Goal: Information Seeking & Learning: Check status

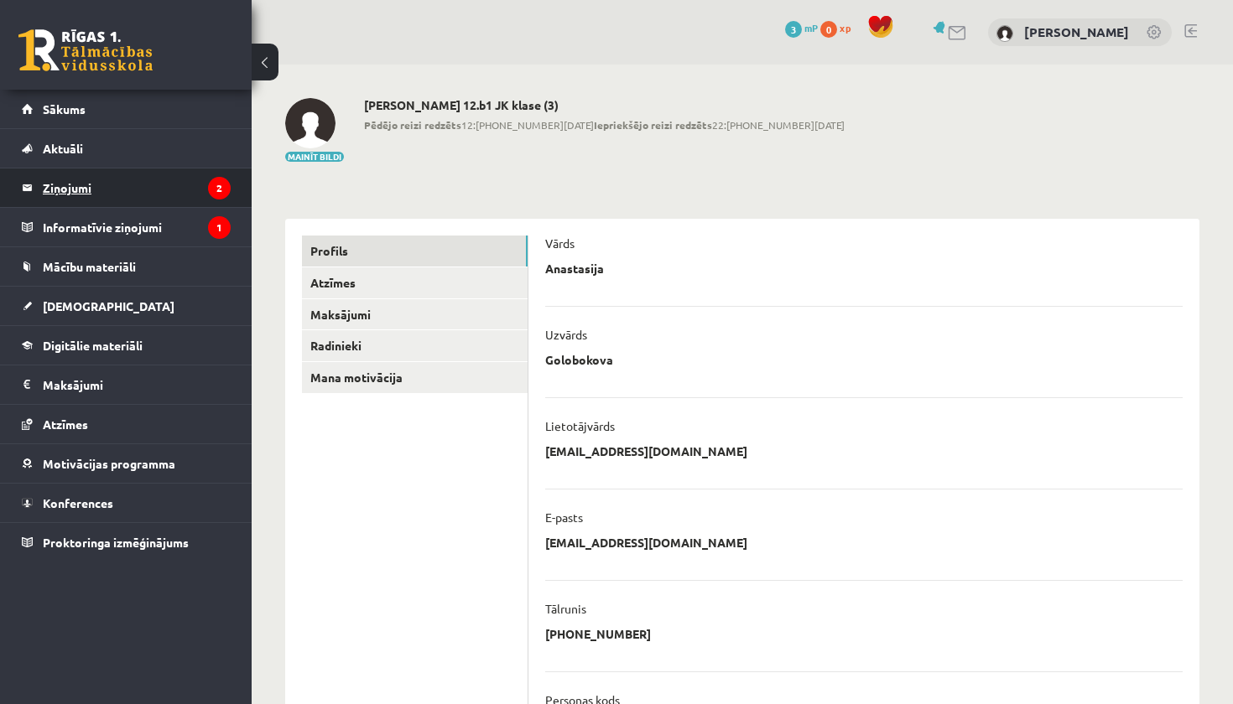
click at [181, 195] on legend "Ziņojumi 2" at bounding box center [137, 188] width 188 height 39
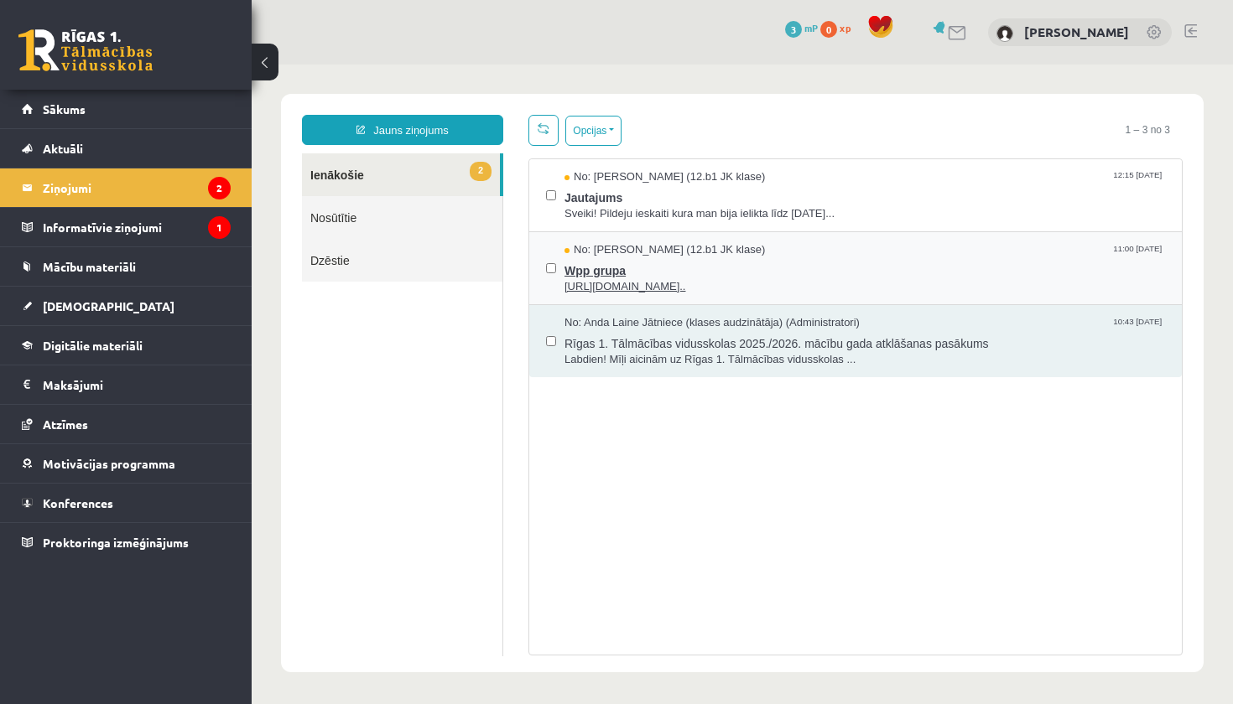
click at [804, 256] on div "No: Megija Balabkina (12.b1 JK klase) 11:00 02/09/2025" at bounding box center [864, 250] width 600 height 16
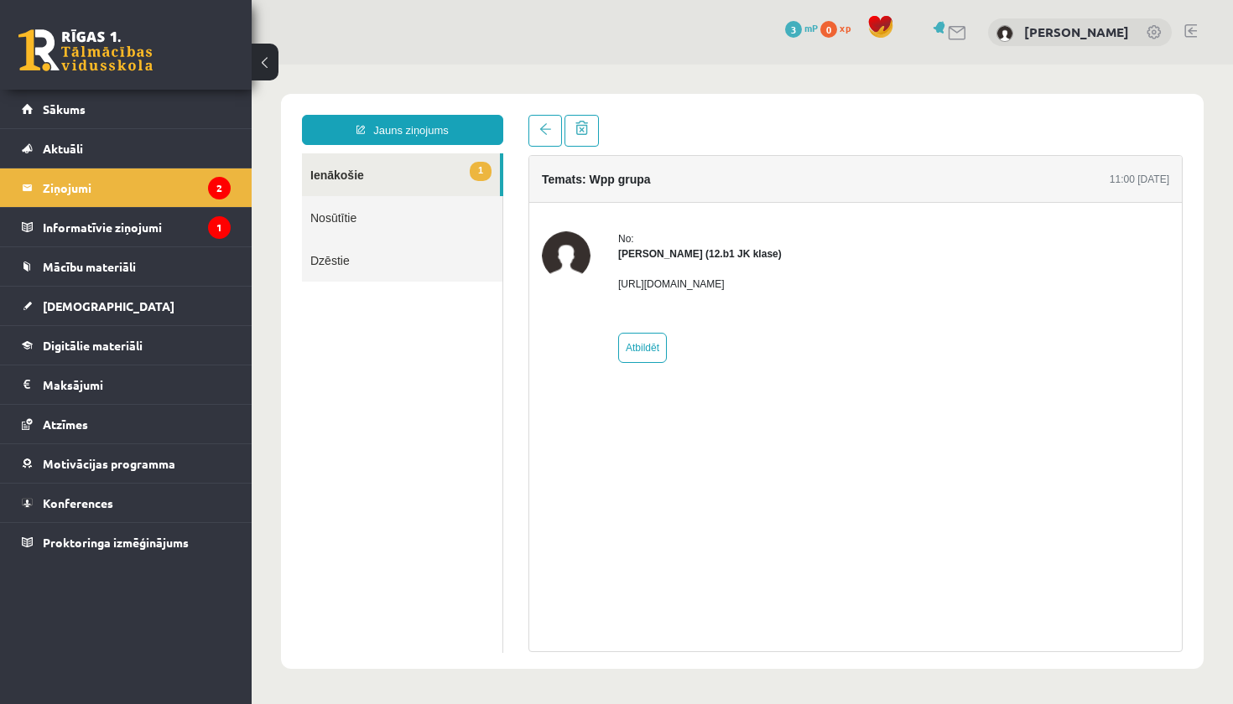
click at [679, 281] on p "https://chat.whatsapp.com/L1UxGhmvZJiE23YmzH1zUO?mode=ems_copy_t" at bounding box center [700, 284] width 164 height 15
drag, startPoint x: 617, startPoint y: 284, endPoint x: 1011, endPoint y: 286, distance: 393.3
click at [1011, 286] on div "No: Megija Balabkina (12.b1 JK klase) https://chat.whatsapp.com/L1UxGhmvZJiE23Y…" at bounding box center [855, 297] width 627 height 132
click at [180, 188] on legend "Ziņojumi 2" at bounding box center [137, 188] width 188 height 39
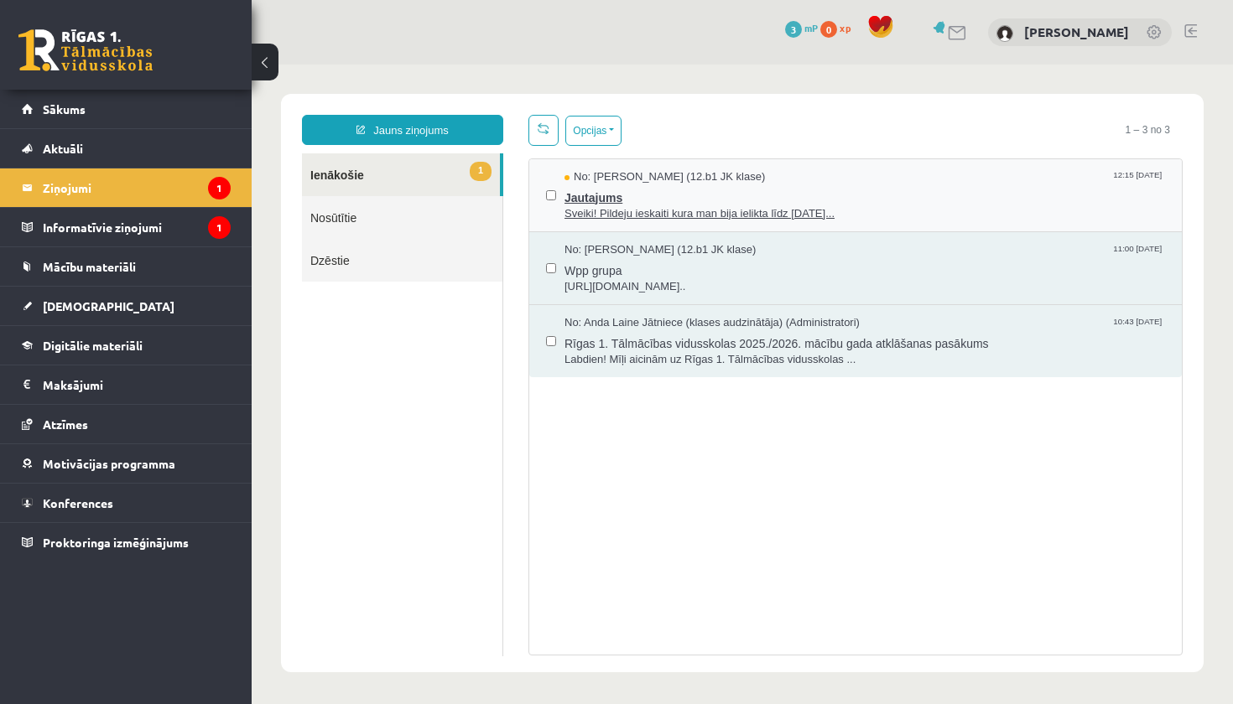
click at [862, 172] on div "No: Jelizaveta Daņevska (12.b1 JK klase) 12:15 02/09/2025" at bounding box center [864, 177] width 600 height 16
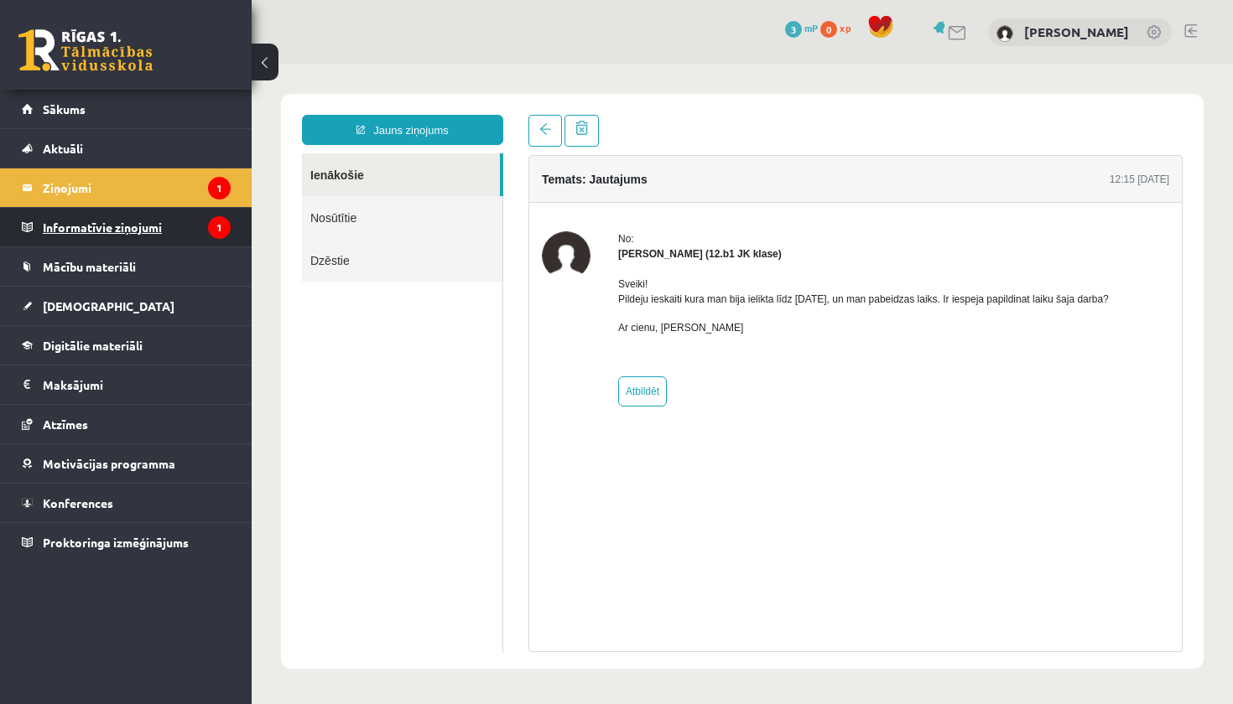
click at [175, 234] on legend "Informatīvie ziņojumi 1" at bounding box center [137, 227] width 188 height 39
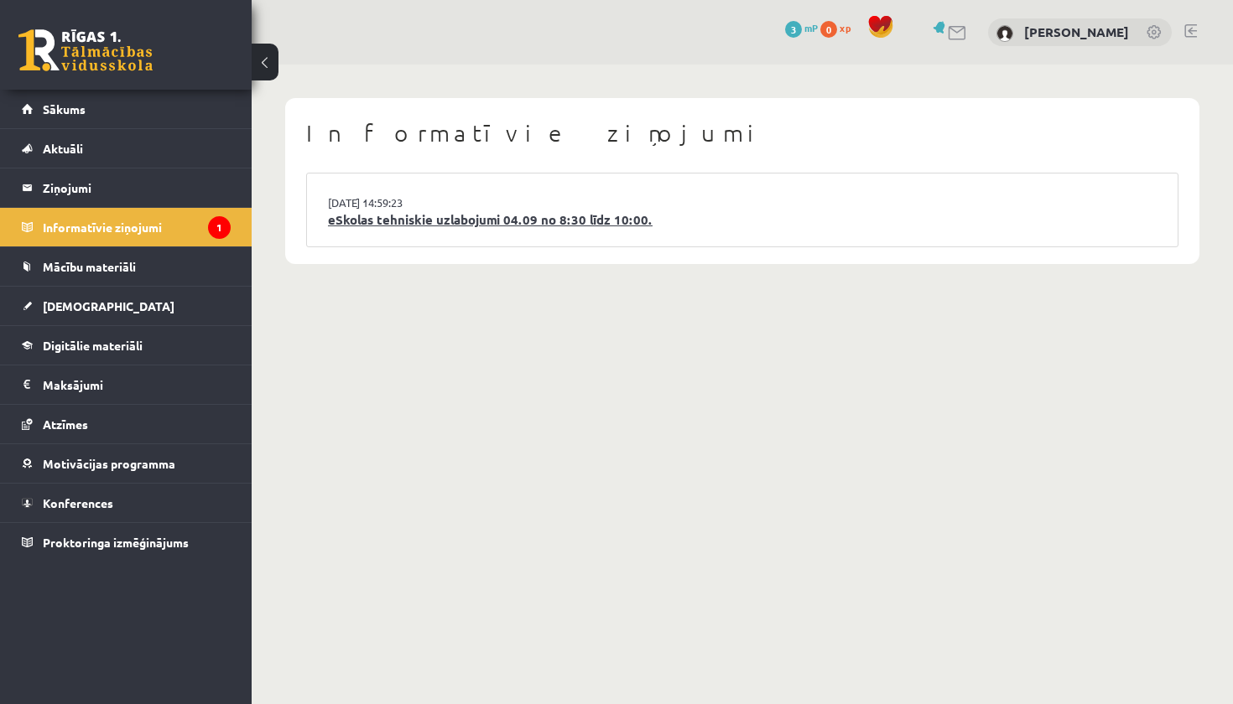
click at [612, 215] on link "eSkolas tehniskie uzlabojumi 04.09 no 8:30 līdz 10:00." at bounding box center [742, 219] width 829 height 19
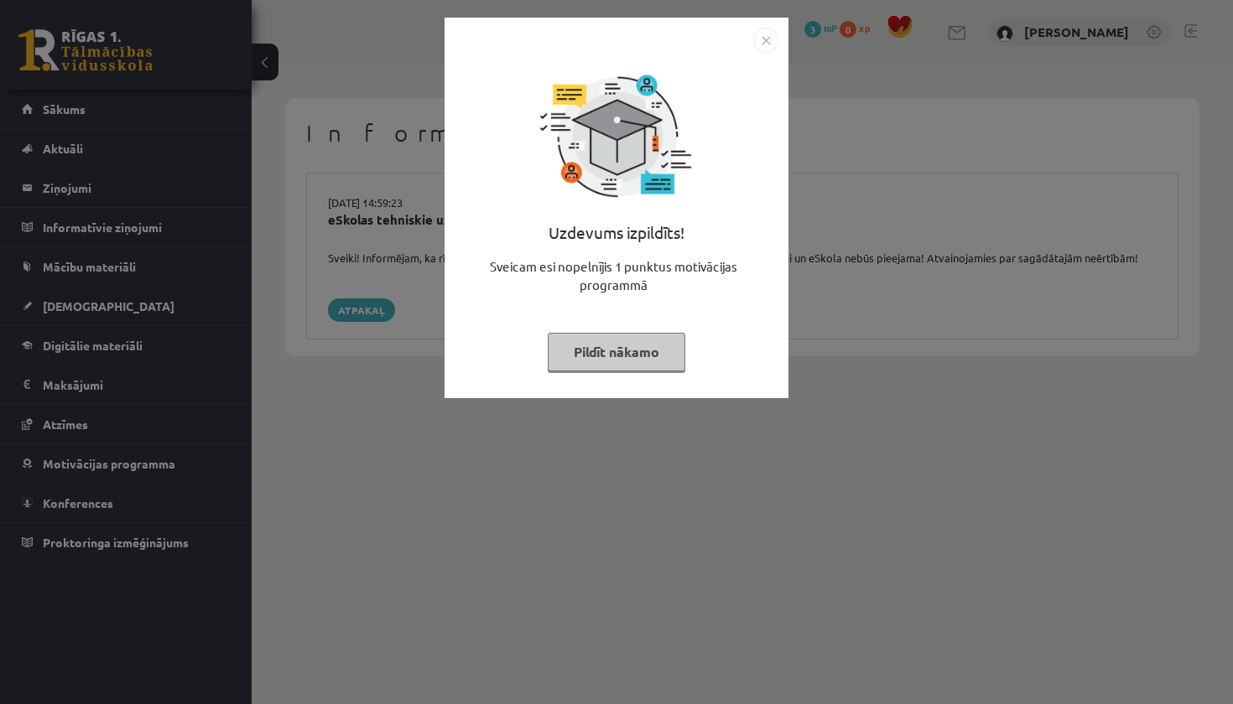
click at [619, 352] on button "Pildīt nākamo" at bounding box center [617, 352] width 138 height 39
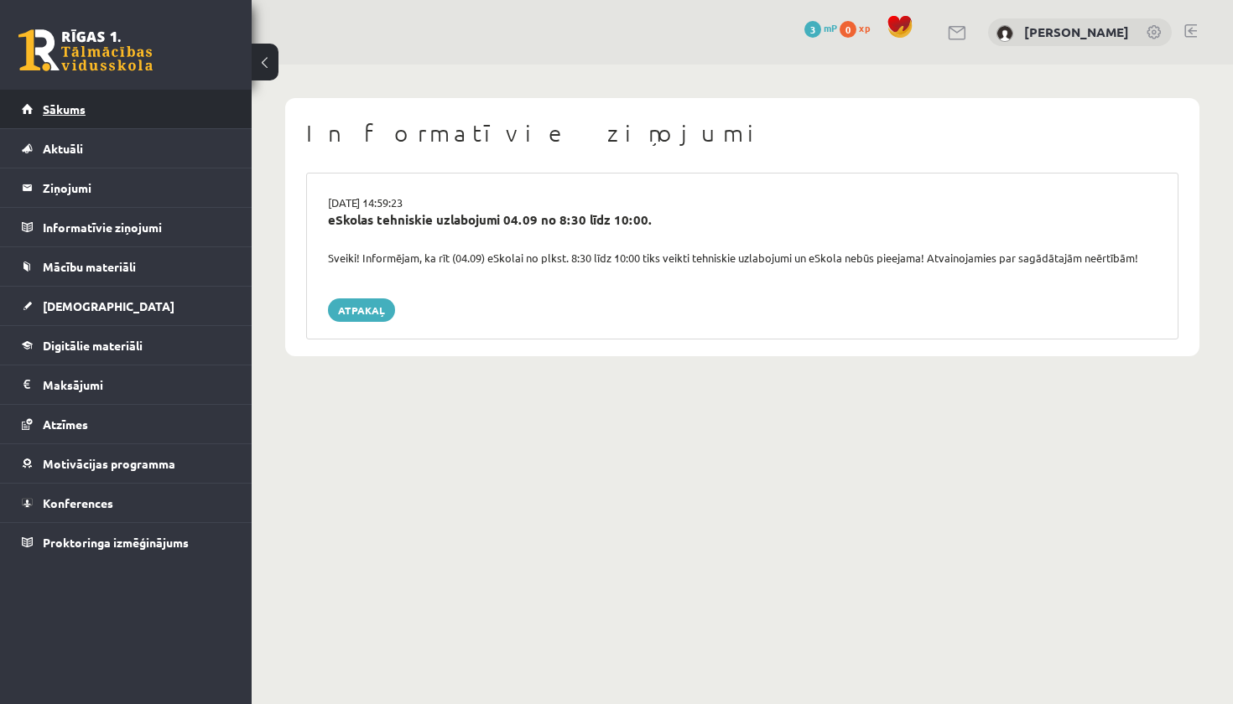
click at [163, 112] on link "Sākums" at bounding box center [126, 109] width 209 height 39
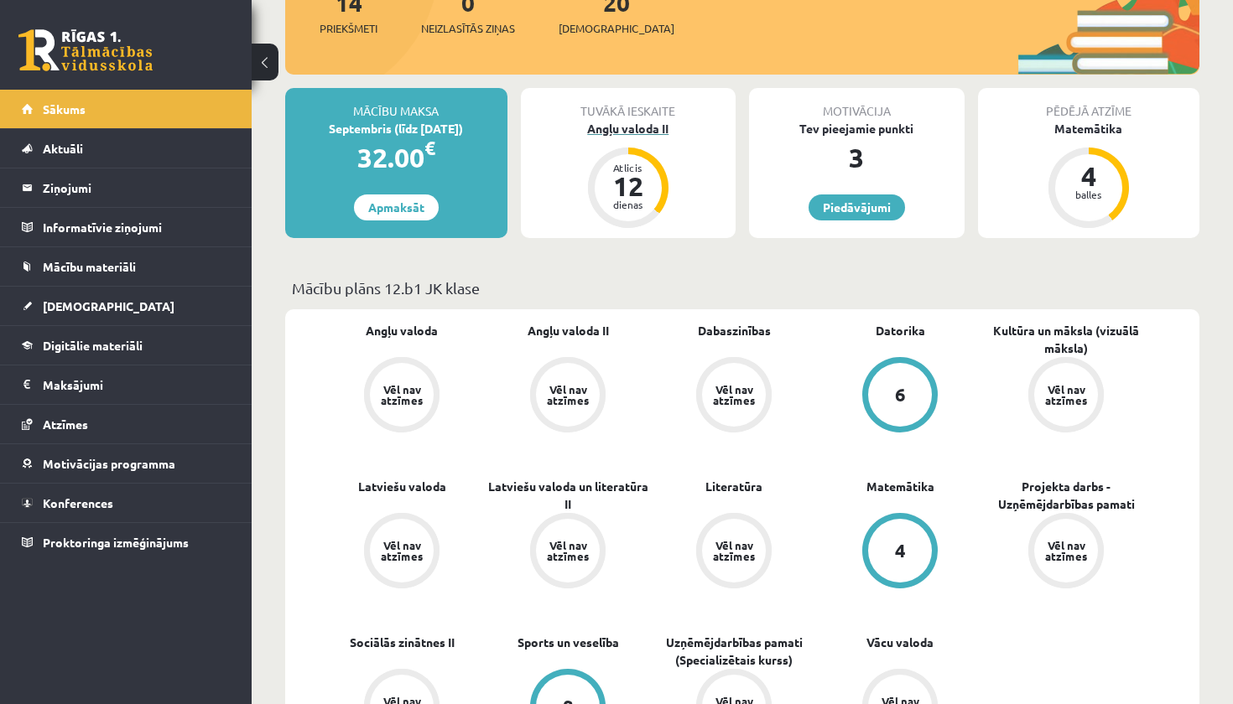
scroll to position [234, 0]
click at [397, 329] on link "Angļu valoda" at bounding box center [402, 330] width 72 height 18
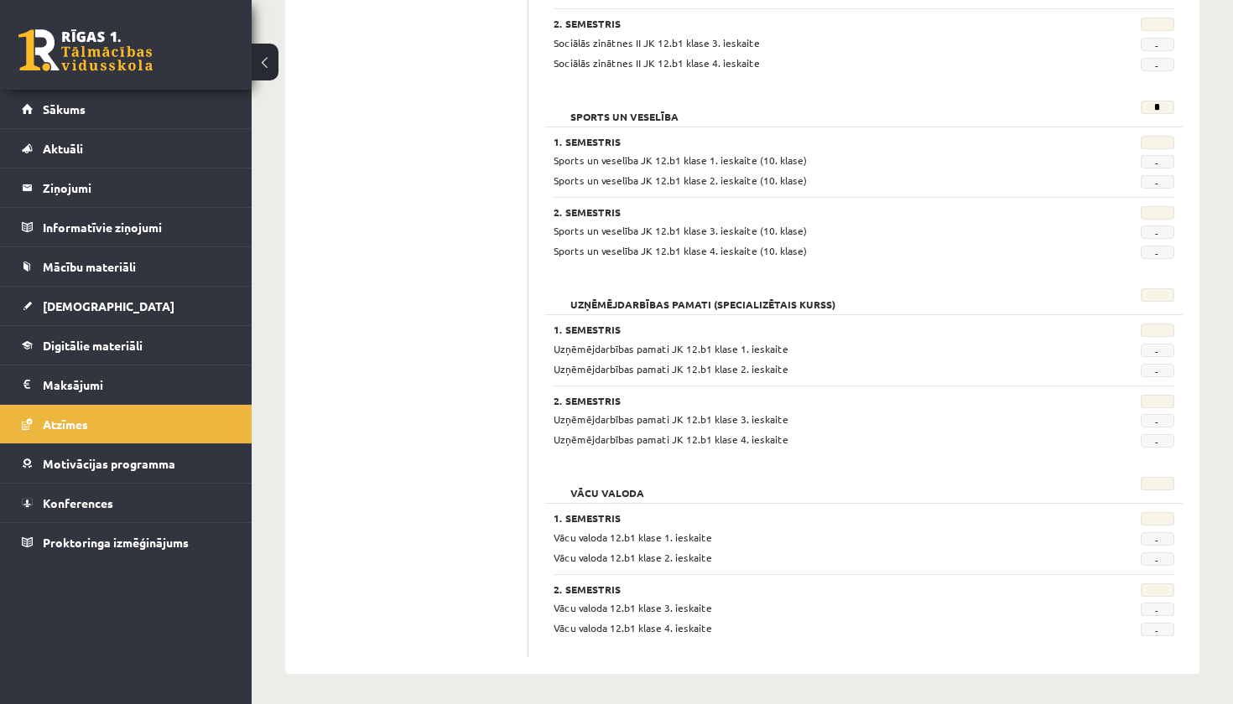
scroll to position [1304, 0]
click at [601, 533] on span "Vācu valoda 12.b1 klase 1. ieskaite" at bounding box center [632, 539] width 159 height 13
click at [599, 519] on h3 "1. Semestris" at bounding box center [809, 521] width 513 height 12
click at [597, 517] on h3 "1. Semestris" at bounding box center [809, 521] width 513 height 12
click at [597, 545] on div "Vācu valoda 12.b1 klase 1. ieskaite - Vācu valoda 12.b1 klase 2. ieskaite -" at bounding box center [863, 551] width 621 height 36
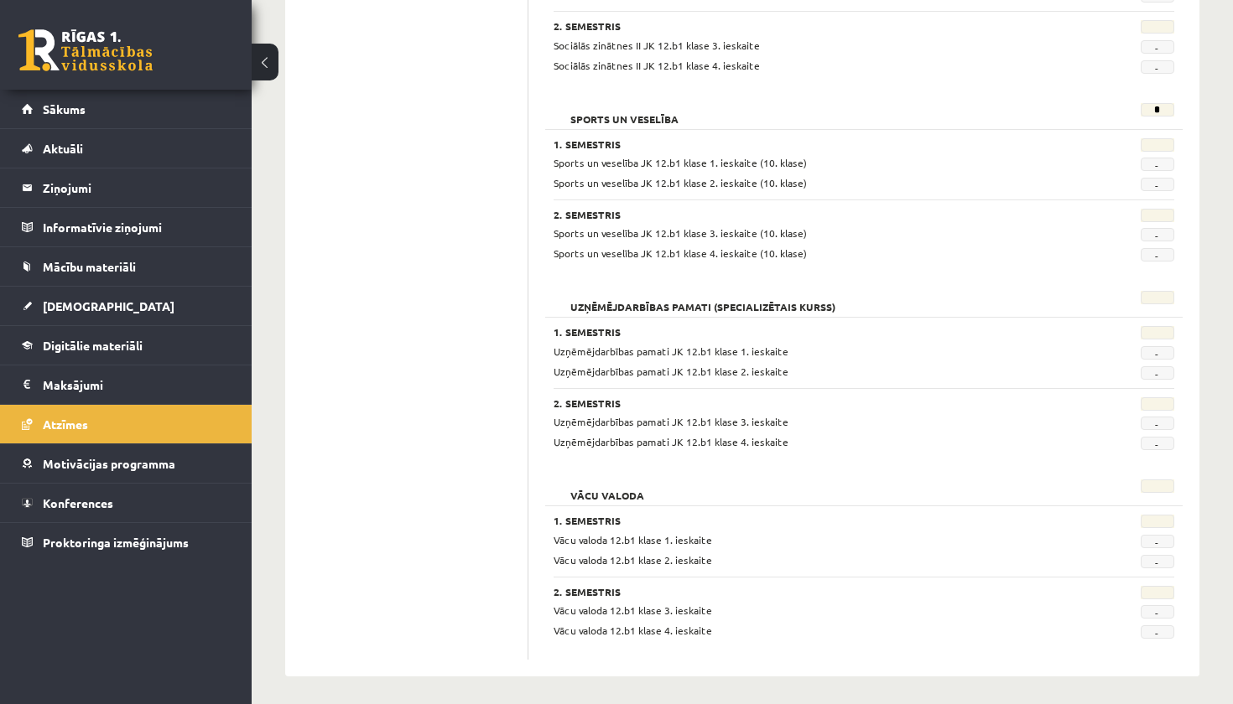
click at [597, 589] on h3 "2. Semestris" at bounding box center [809, 592] width 513 height 12
click at [597, 610] on div "Vācu valoda 12.b1 klase 3. ieskaite" at bounding box center [810, 611] width 538 height 16
click at [597, 616] on div "Vācu valoda 12.b1 klase 3. ieskaite - Vācu valoda 12.b1 klase 4. ieskaite -" at bounding box center [863, 621] width 621 height 36
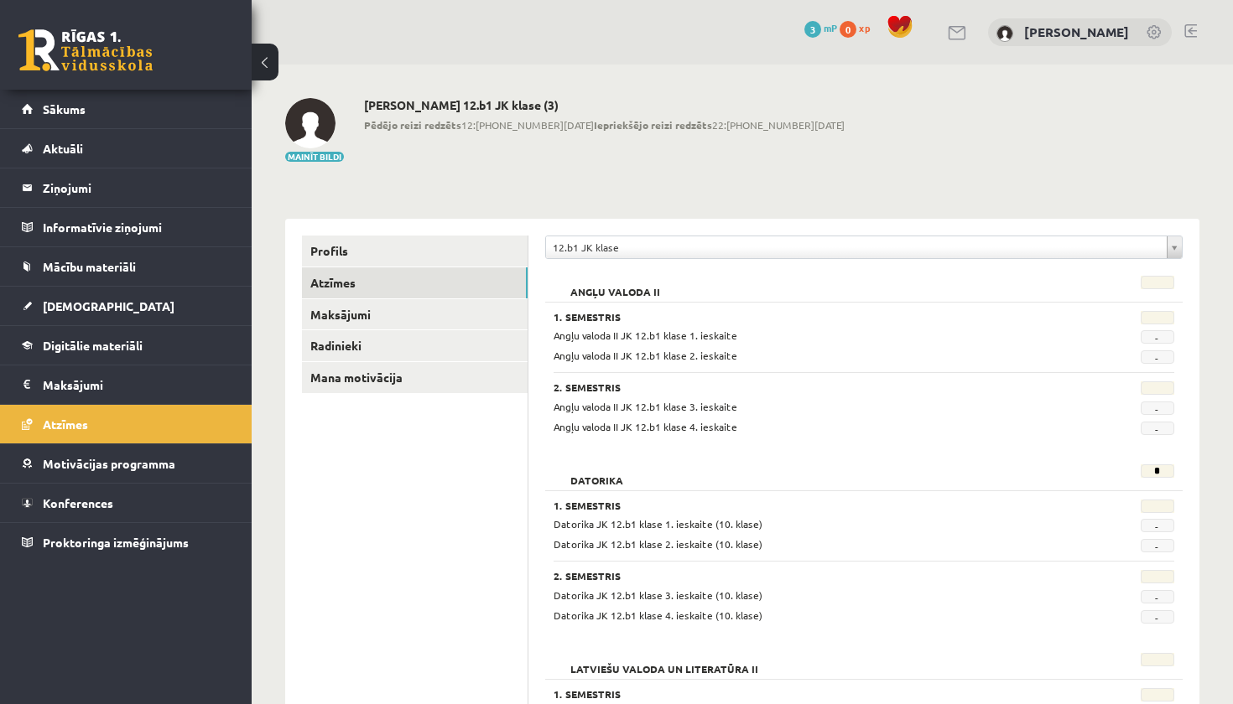
scroll to position [0, 0]
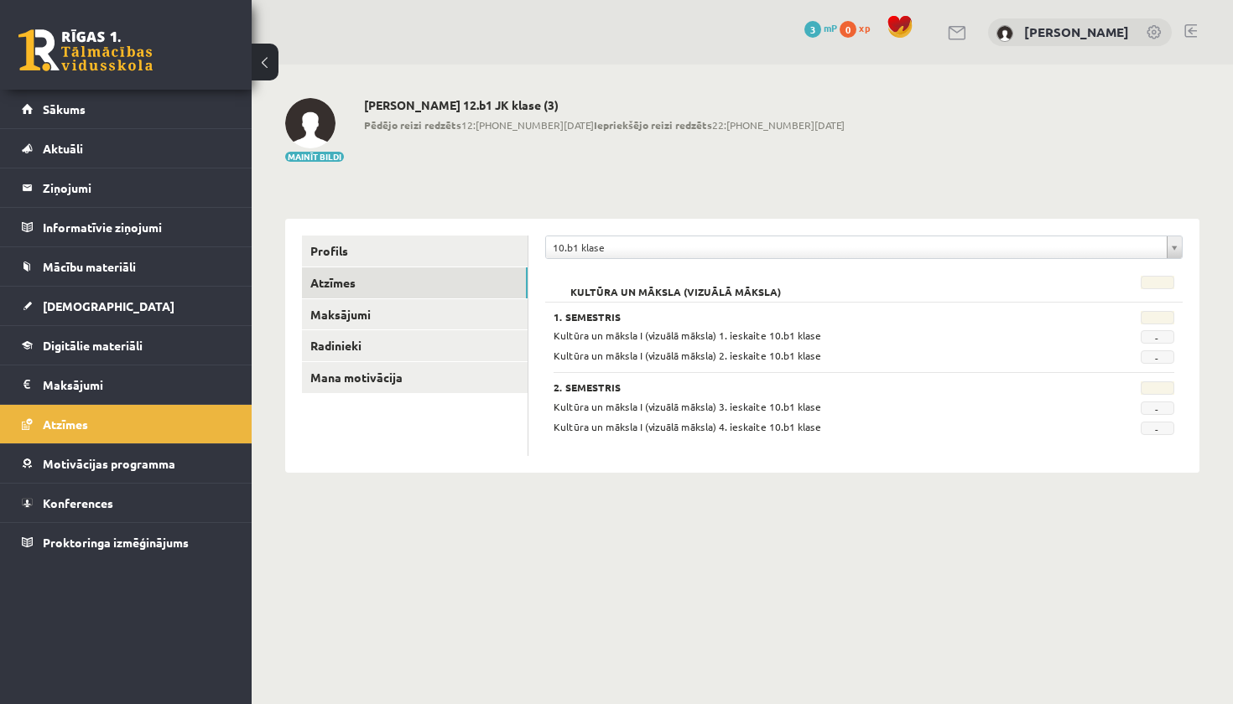
click at [799, 336] on span "Kultūra un māksla I (vizuālā māksla) 1. ieskaite 10.b1 klase" at bounding box center [687, 335] width 268 height 13
click at [799, 349] on div "Kultūra un māksla I (vizuālā māksla) 2. ieskaite 10.b1 klase" at bounding box center [810, 356] width 538 height 16
click at [190, 108] on link "Sākums" at bounding box center [126, 109] width 209 height 39
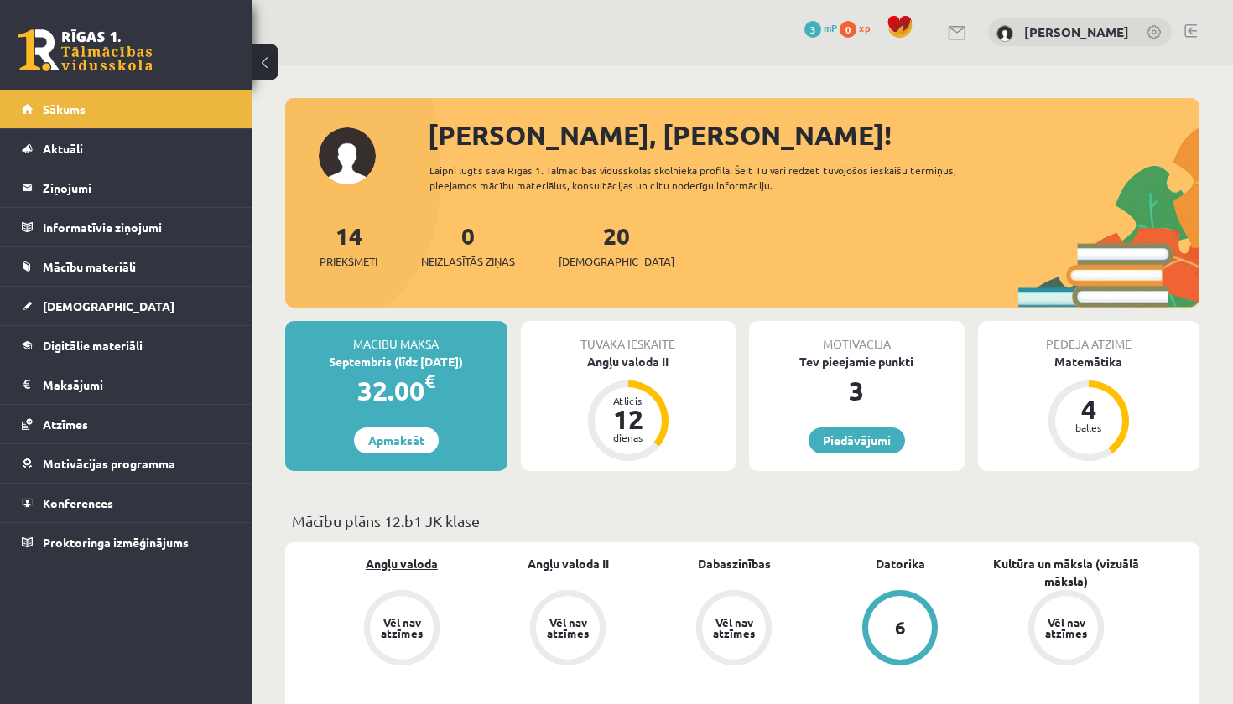
click at [408, 557] on link "Angļu valoda" at bounding box center [402, 564] width 72 height 18
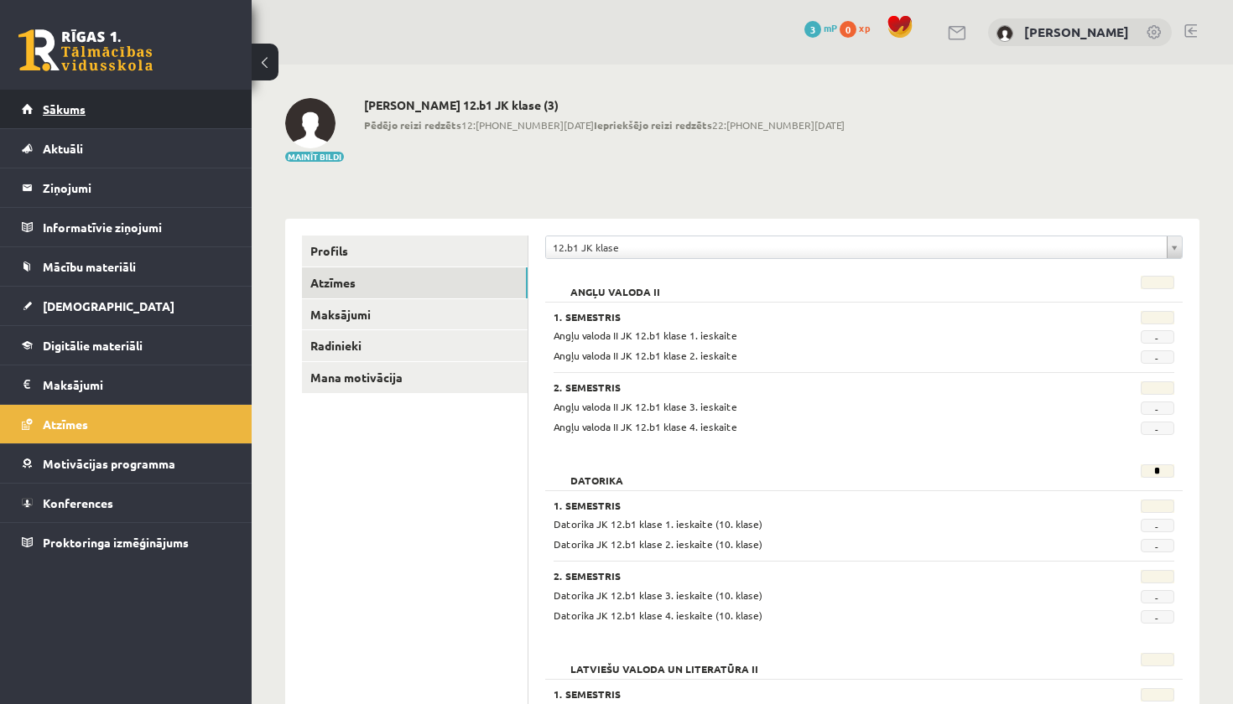
click at [194, 117] on link "Sākums" at bounding box center [126, 109] width 209 height 39
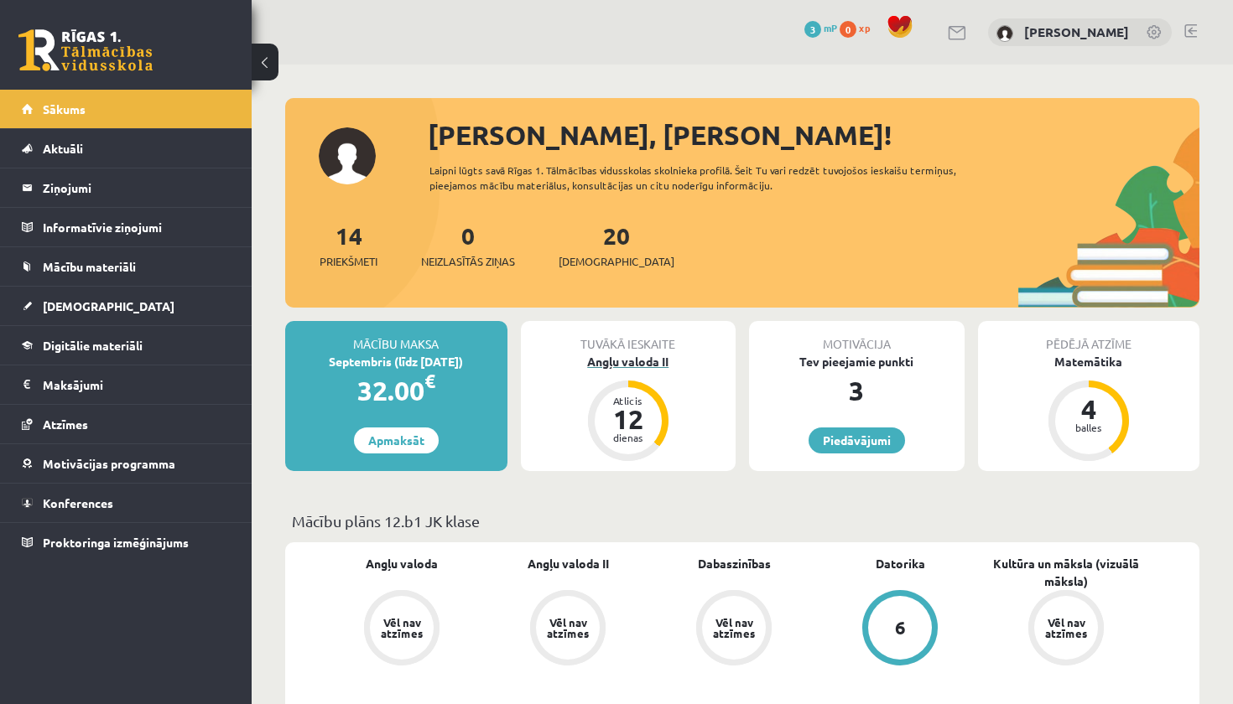
click at [621, 365] on div "Angļu valoda II" at bounding box center [629, 362] width 216 height 18
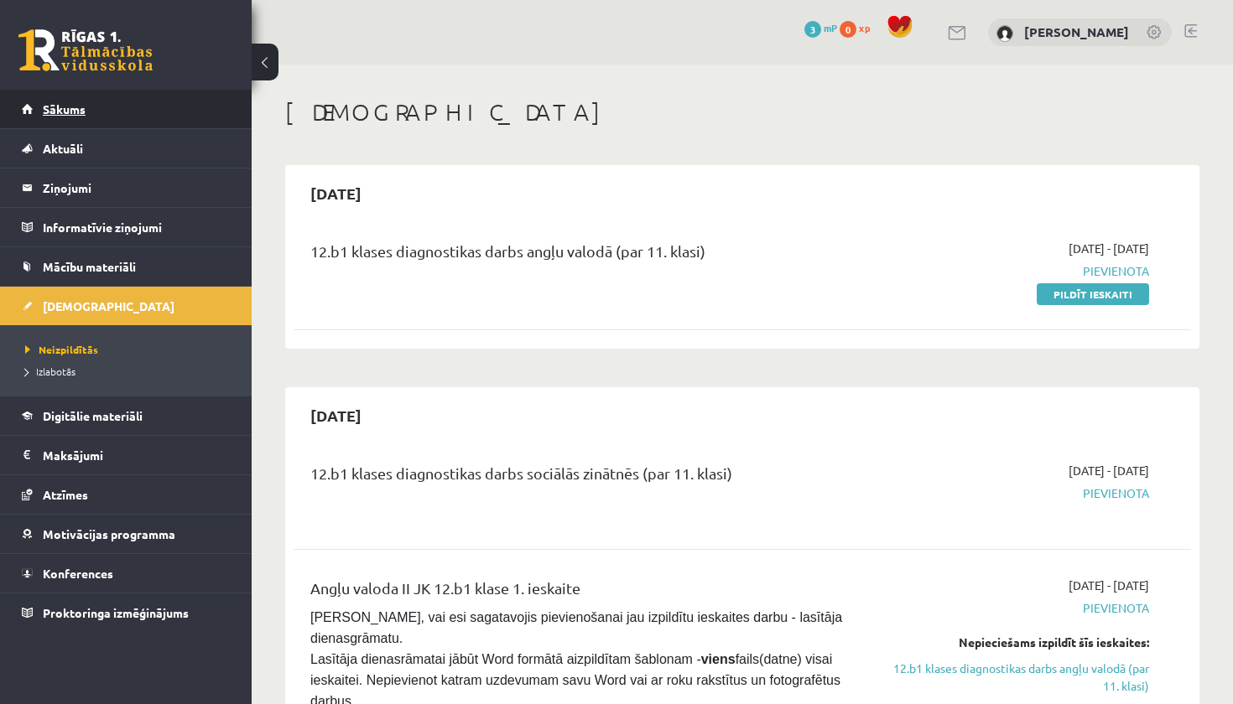
click at [127, 101] on link "Sākums" at bounding box center [126, 109] width 209 height 39
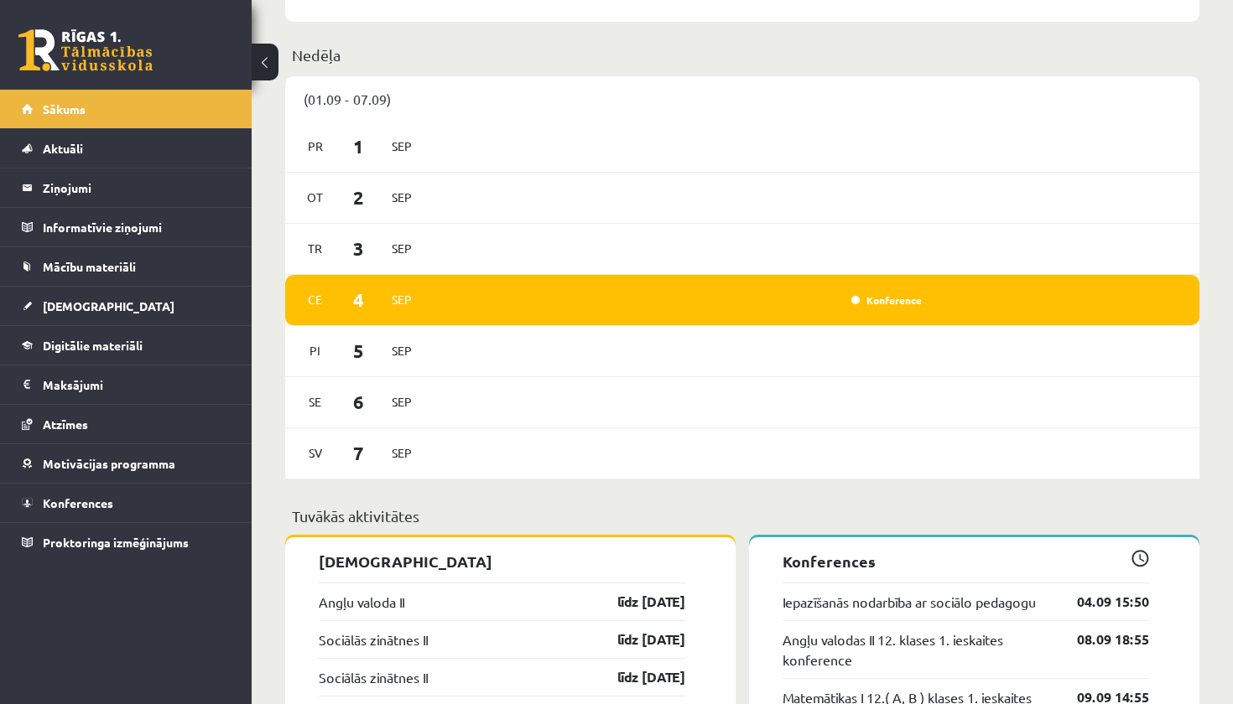
scroll to position [1016, 0]
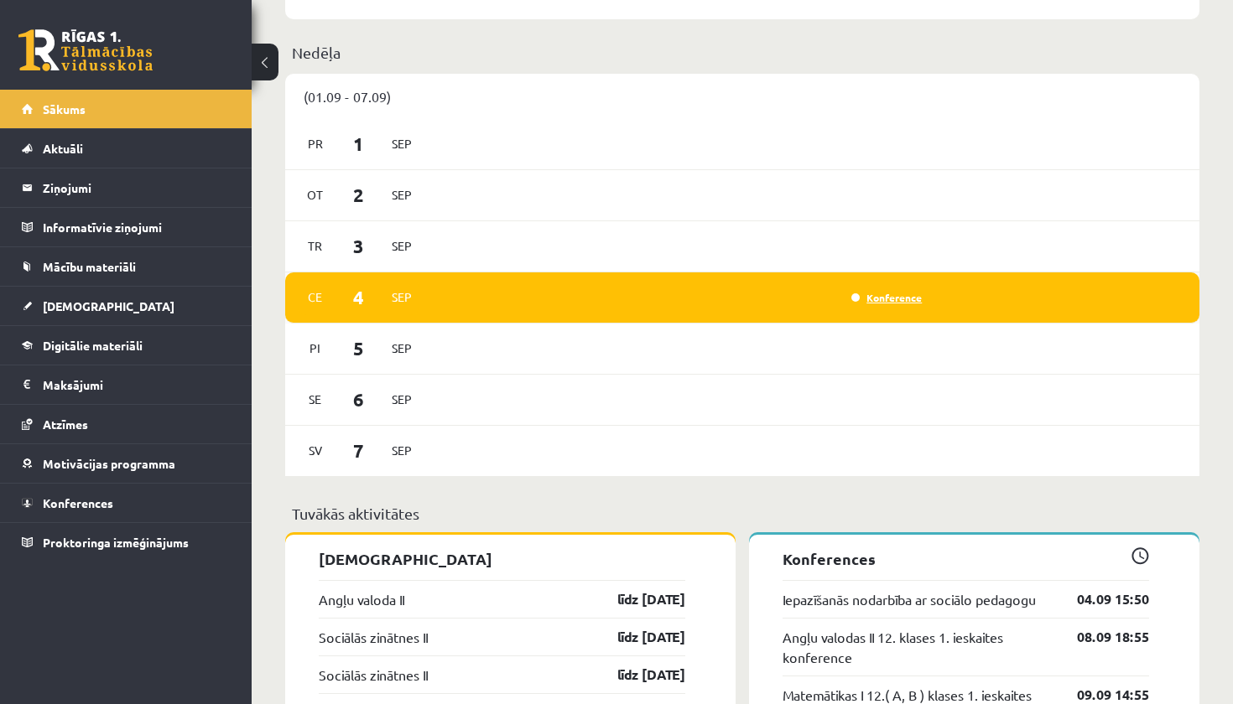
click at [864, 299] on link "Konference" at bounding box center [886, 297] width 70 height 13
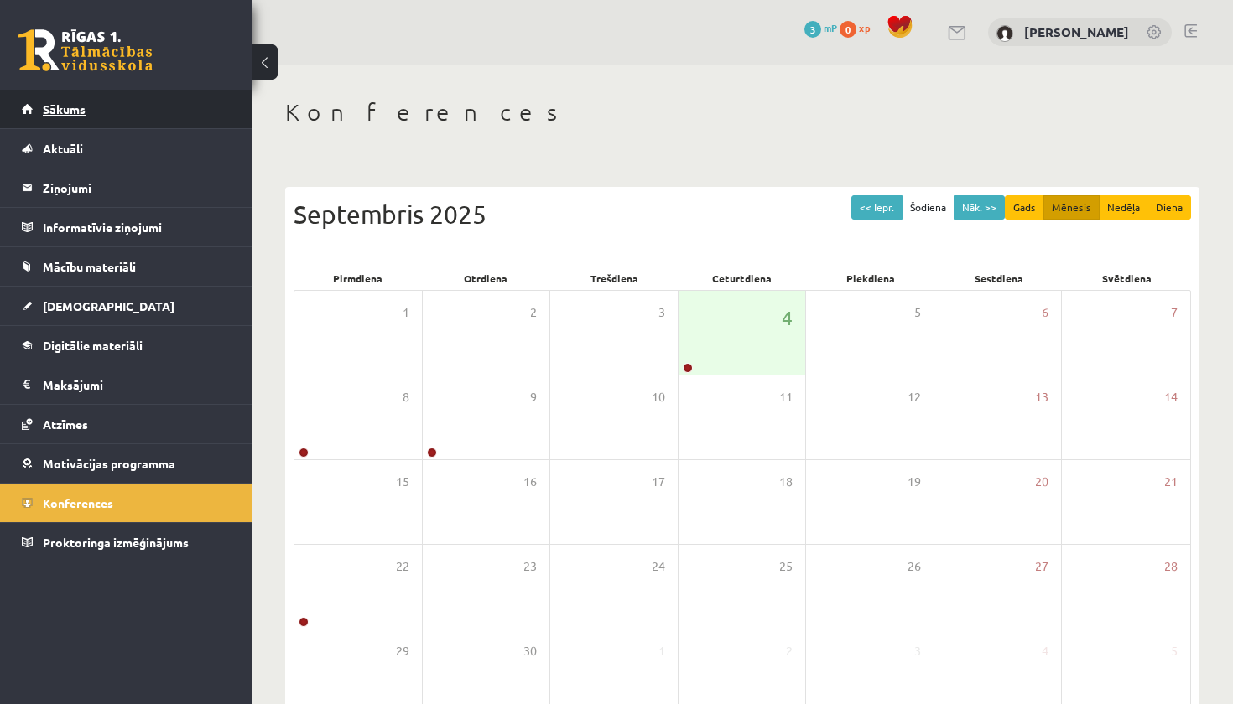
click at [133, 107] on link "Sākums" at bounding box center [126, 109] width 209 height 39
